Goal: Find specific fact: Find specific page/section

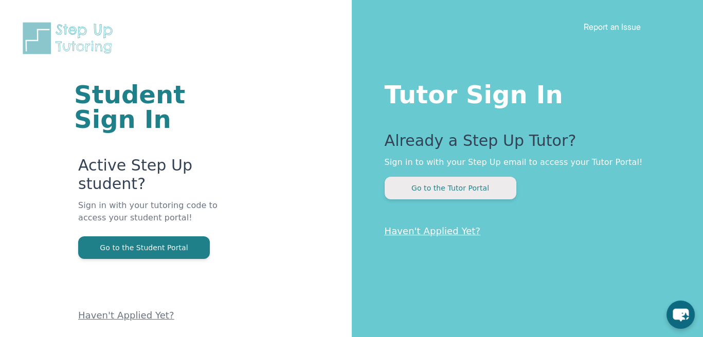
click at [451, 196] on button "Go to the Tutor Portal" at bounding box center [451, 188] width 132 height 23
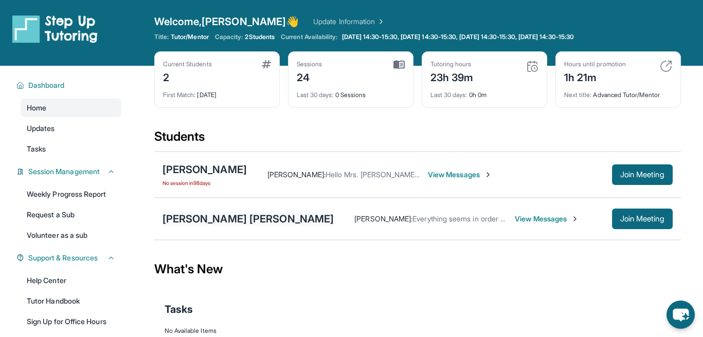
click at [214, 221] on div "[PERSON_NAME] [PERSON_NAME]" at bounding box center [249, 219] width 172 height 14
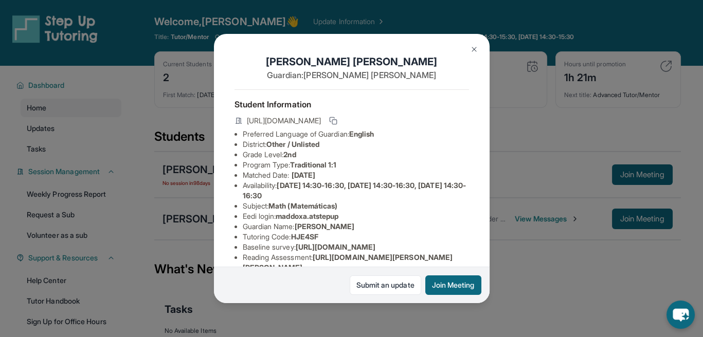
click at [201, 161] on div "[PERSON_NAME] [PERSON_NAME] Guardian: [PERSON_NAME] Student Information [URL][D…" at bounding box center [351, 168] width 703 height 337
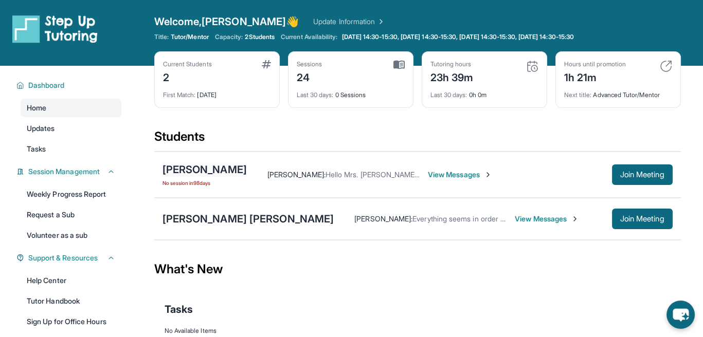
click at [196, 165] on div "[PERSON_NAME]" at bounding box center [205, 170] width 84 height 14
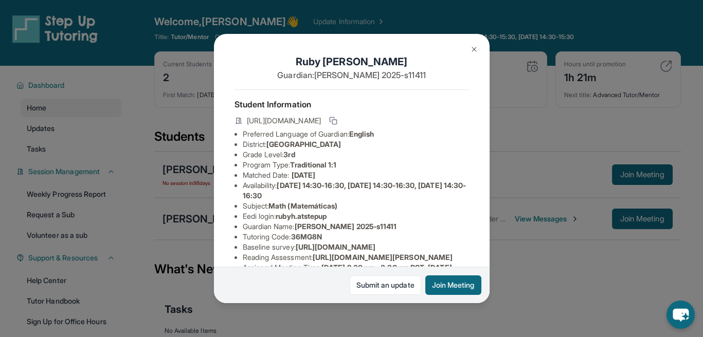
click at [182, 212] on div "[PERSON_NAME] Guardian: [PERSON_NAME] 2025-s11411 Student Information [URL][DOM…" at bounding box center [351, 168] width 703 height 337
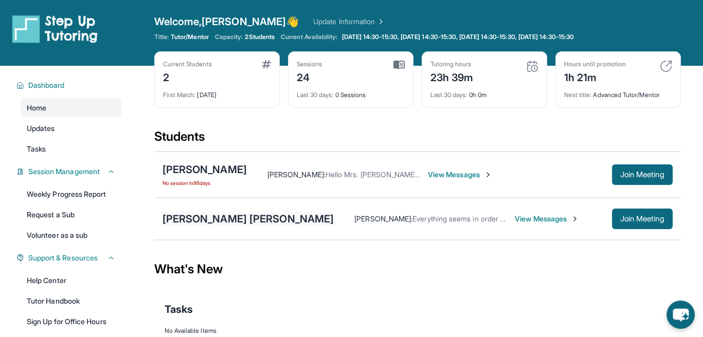
click at [181, 214] on div "[PERSON_NAME] [PERSON_NAME]" at bounding box center [249, 219] width 172 height 14
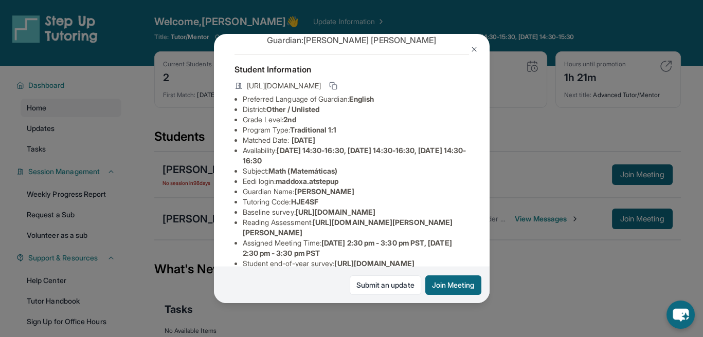
scroll to position [51, 0]
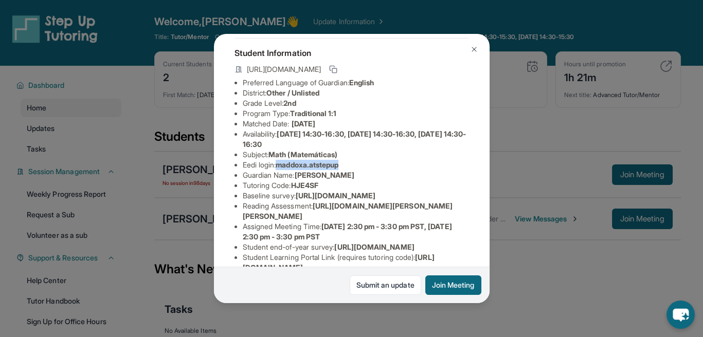
drag, startPoint x: 347, startPoint y: 171, endPoint x: 282, endPoint y: 174, distance: 65.4
click at [282, 170] on li "Eedi login : maddoxa.atstepup" at bounding box center [356, 165] width 226 height 10
copy span "maddoxa.atstepup"
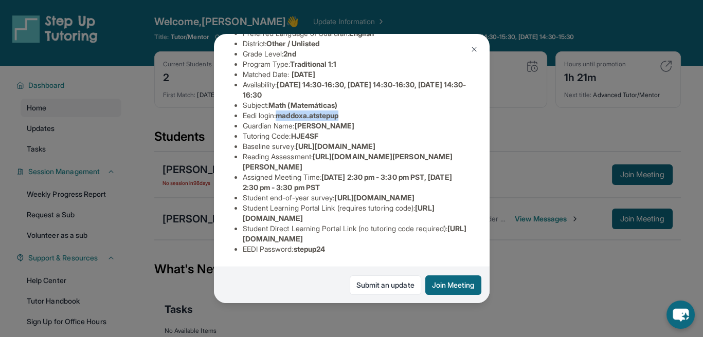
scroll to position [199, 0]
drag, startPoint x: 331, startPoint y: 241, endPoint x: 299, endPoint y: 242, distance: 31.9
click at [299, 245] on span "stepup24" at bounding box center [310, 249] width 32 height 9
copy span "stepup24"
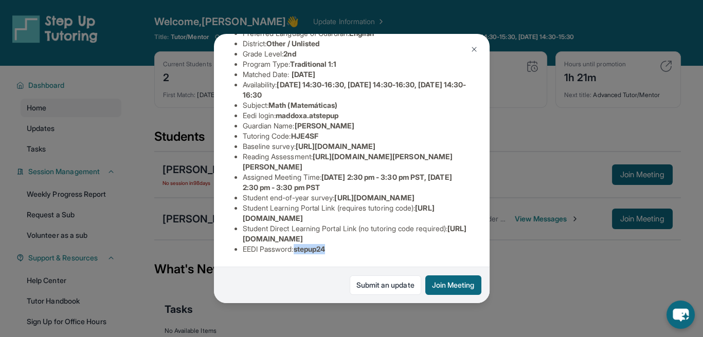
click at [472, 49] on img at bounding box center [474, 49] width 8 height 8
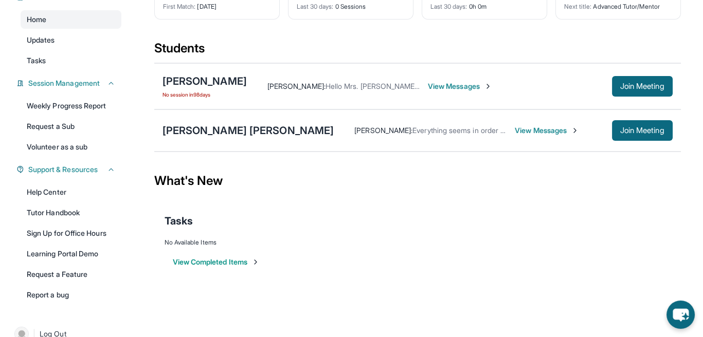
scroll to position [106, 0]
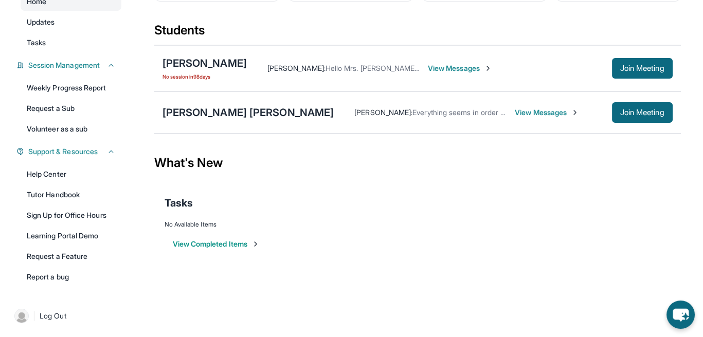
click at [515, 110] on span "View Messages" at bounding box center [547, 113] width 64 height 10
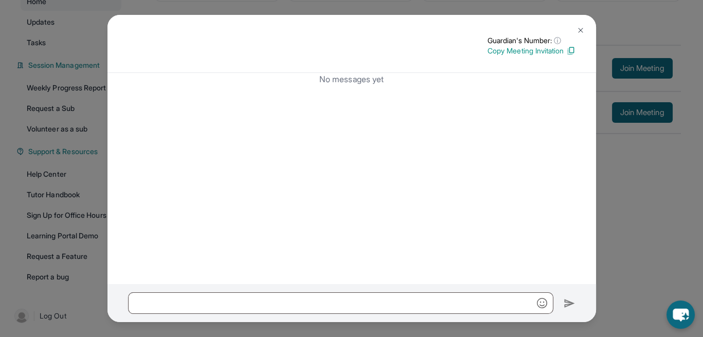
click at [583, 25] on button at bounding box center [580, 30] width 21 height 21
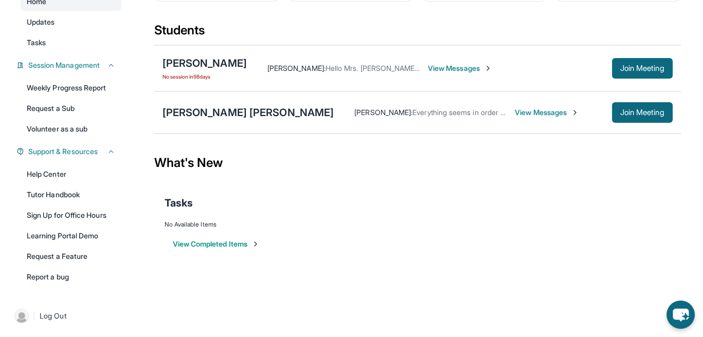
click at [413, 114] on span "Everything seems in order currently, but if something comes up, I will make sur…" at bounding box center [647, 112] width 468 height 9
click at [354, 112] on span "[PERSON_NAME] :" at bounding box center [383, 112] width 58 height 9
